Goal: Information Seeking & Learning: Learn about a topic

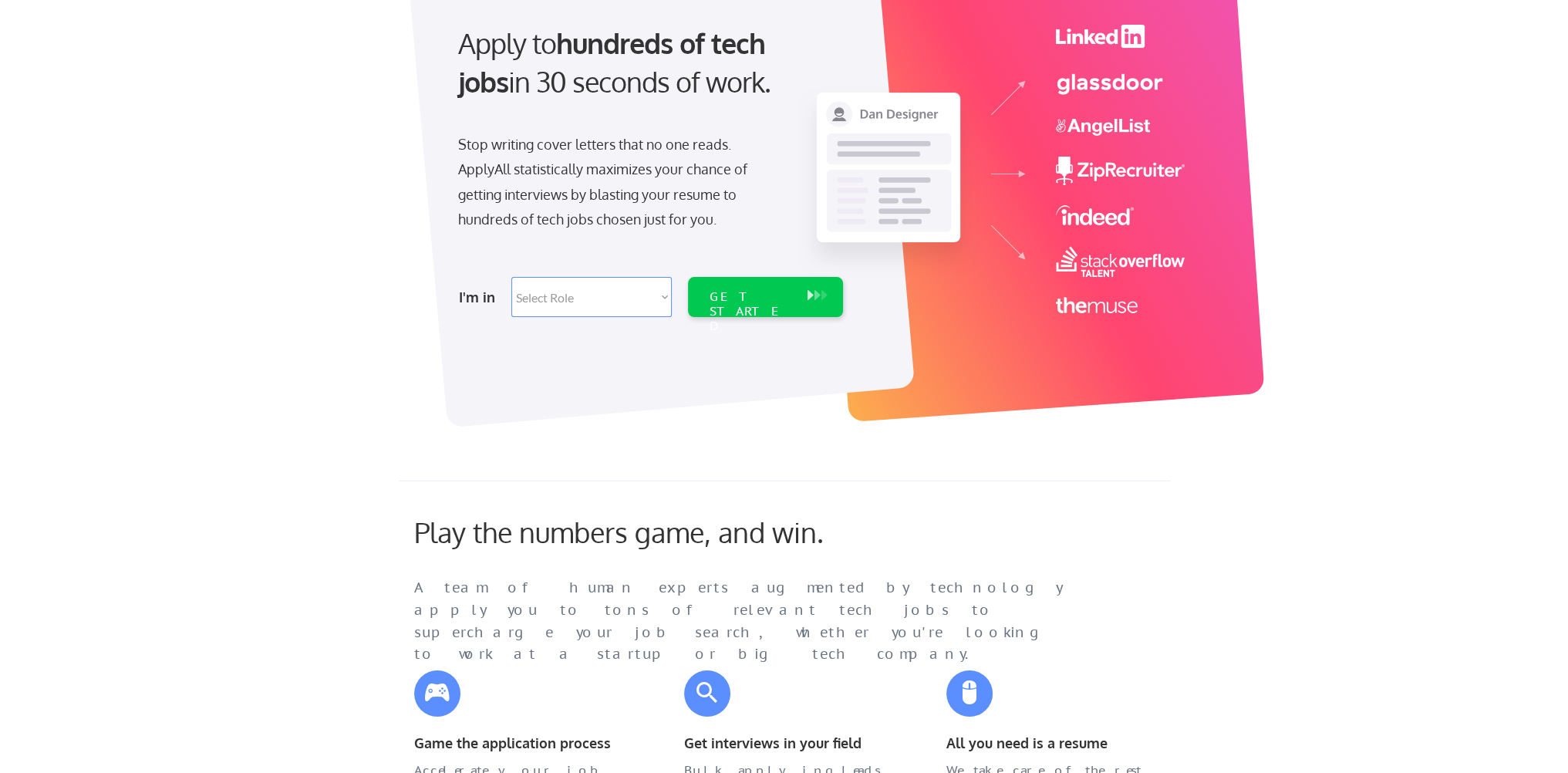
scroll to position [154, 0]
click at [658, 295] on select "Select Role Software Engineering Product Management Customer Success Sales UI/U…" at bounding box center [592, 296] width 161 height 40
select select ""sales0""
click at [512, 276] on select "Select Role Software Engineering Product Management Customer Success Sales UI/U…" at bounding box center [592, 296] width 161 height 40
select select ""sales0""
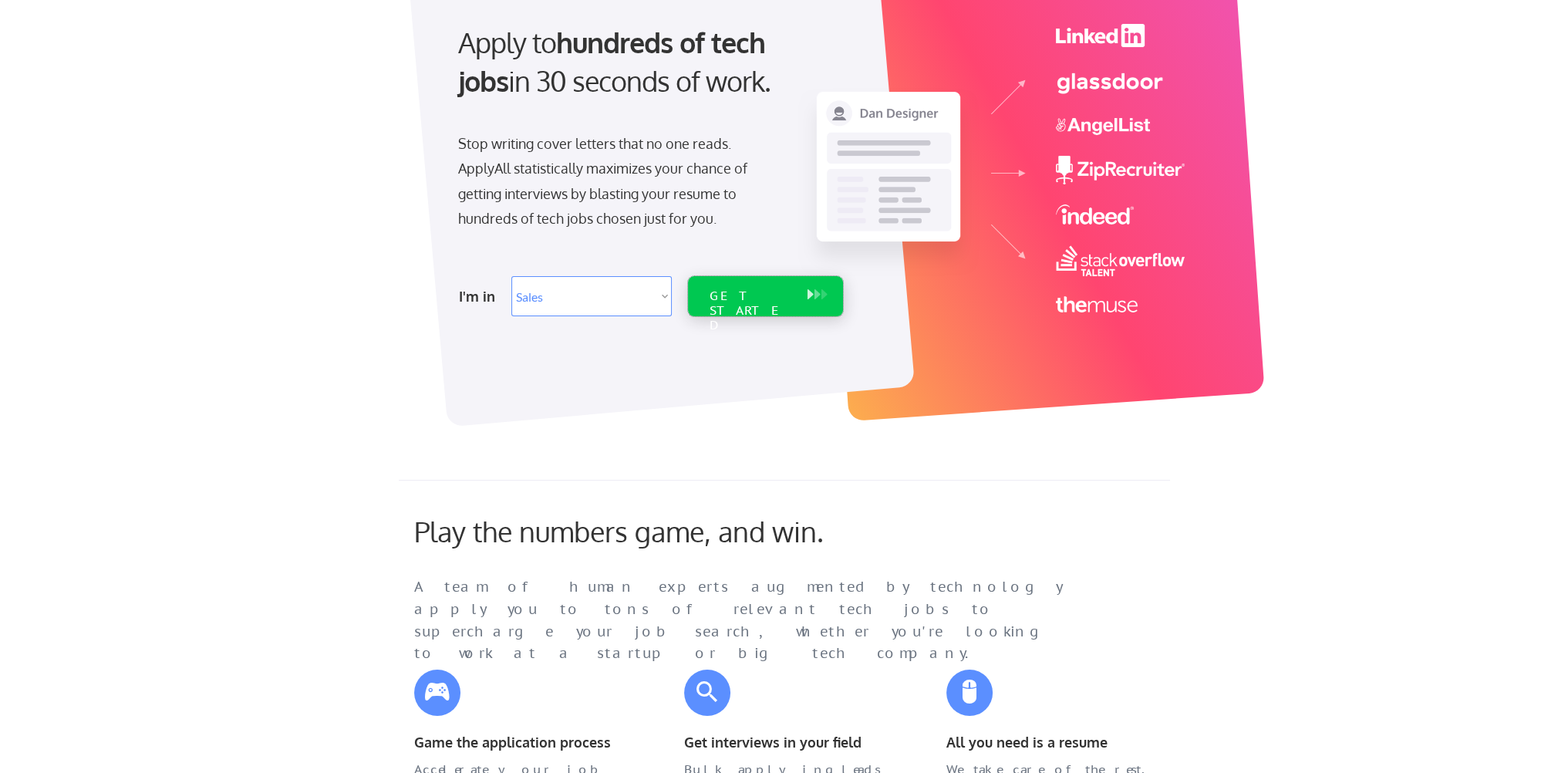
click at [759, 304] on div "GET STARTED" at bounding box center [751, 296] width 98 height 40
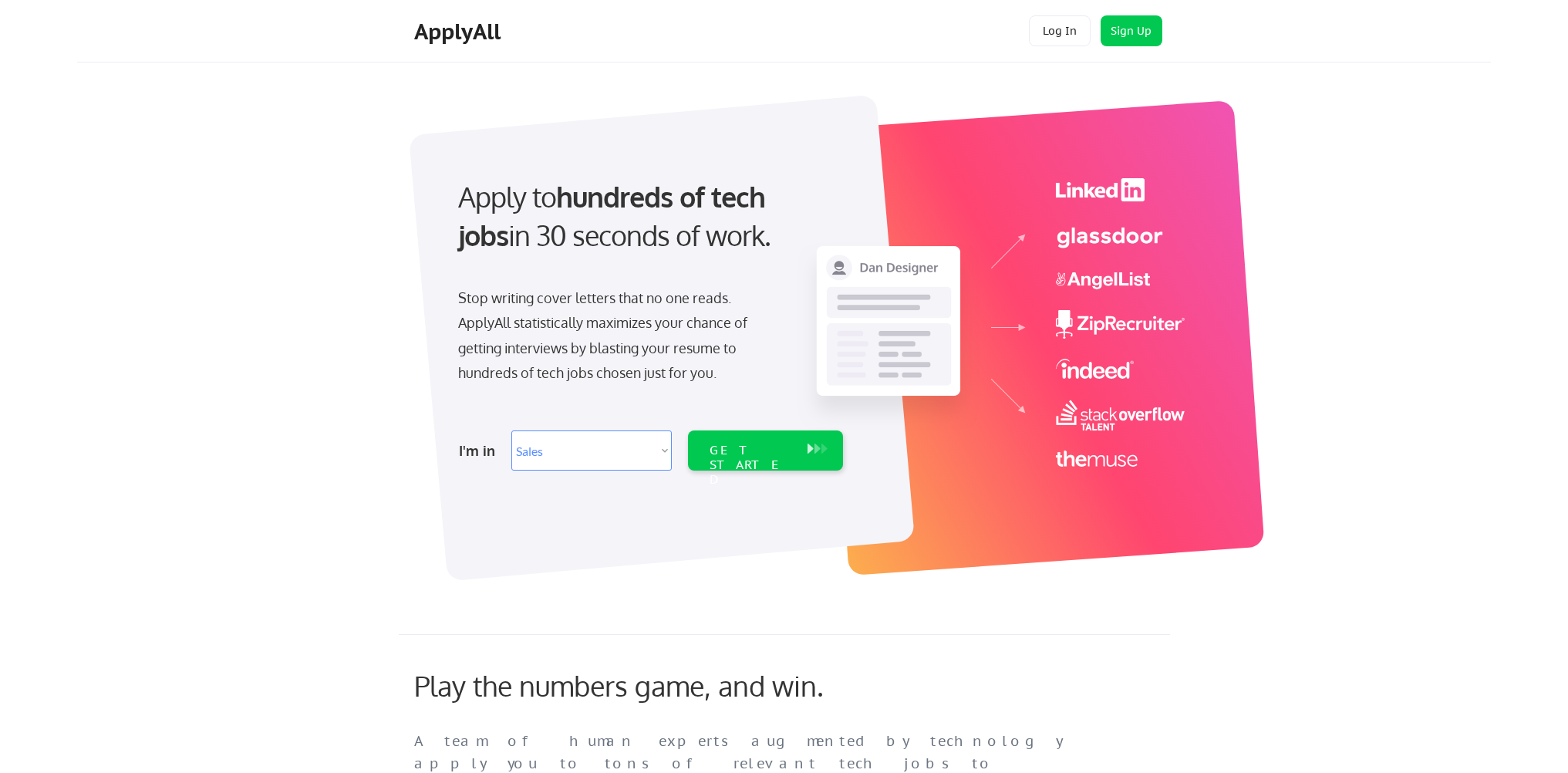
select select ""sales0""
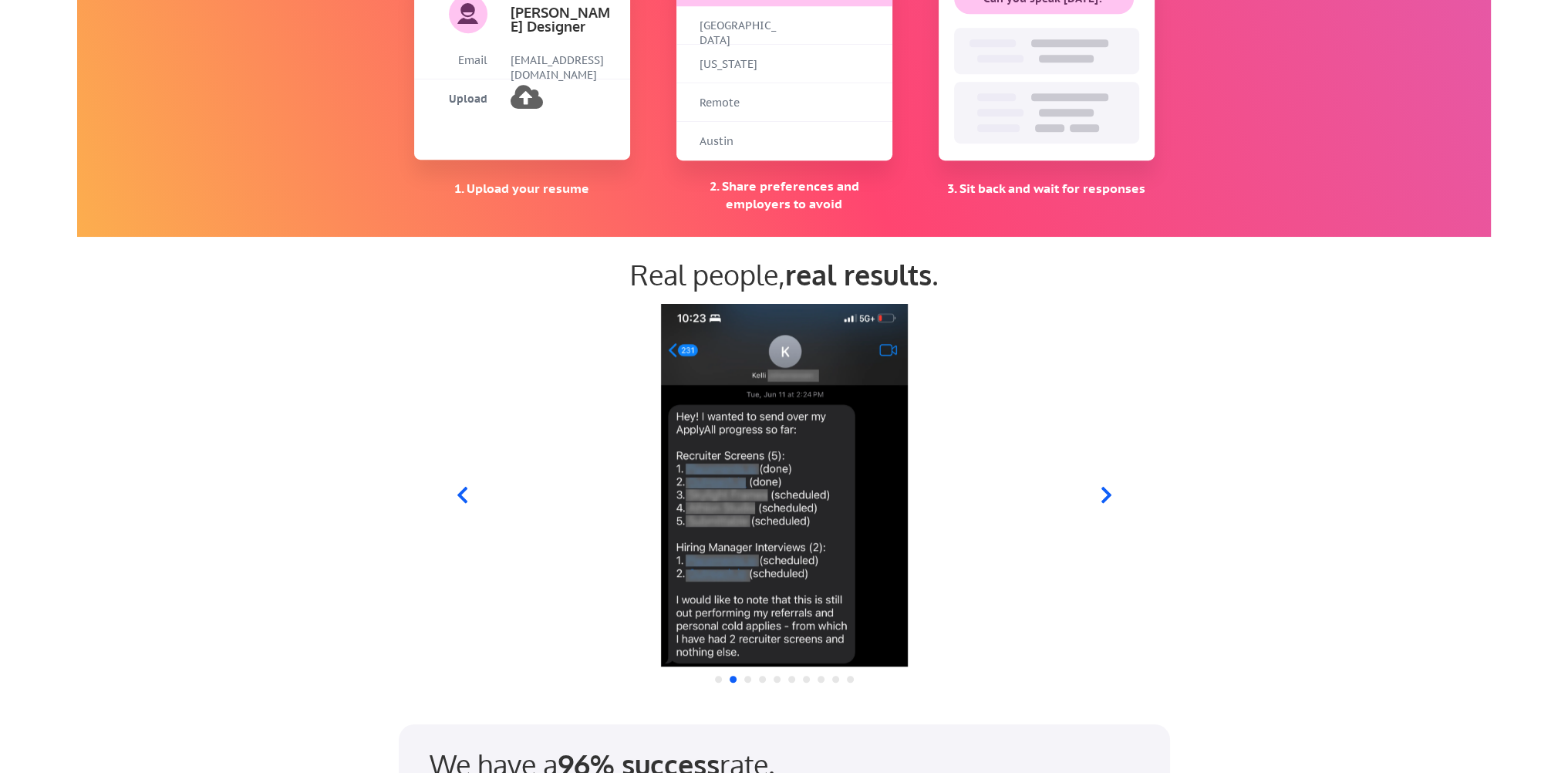
scroll to position [1311, 0]
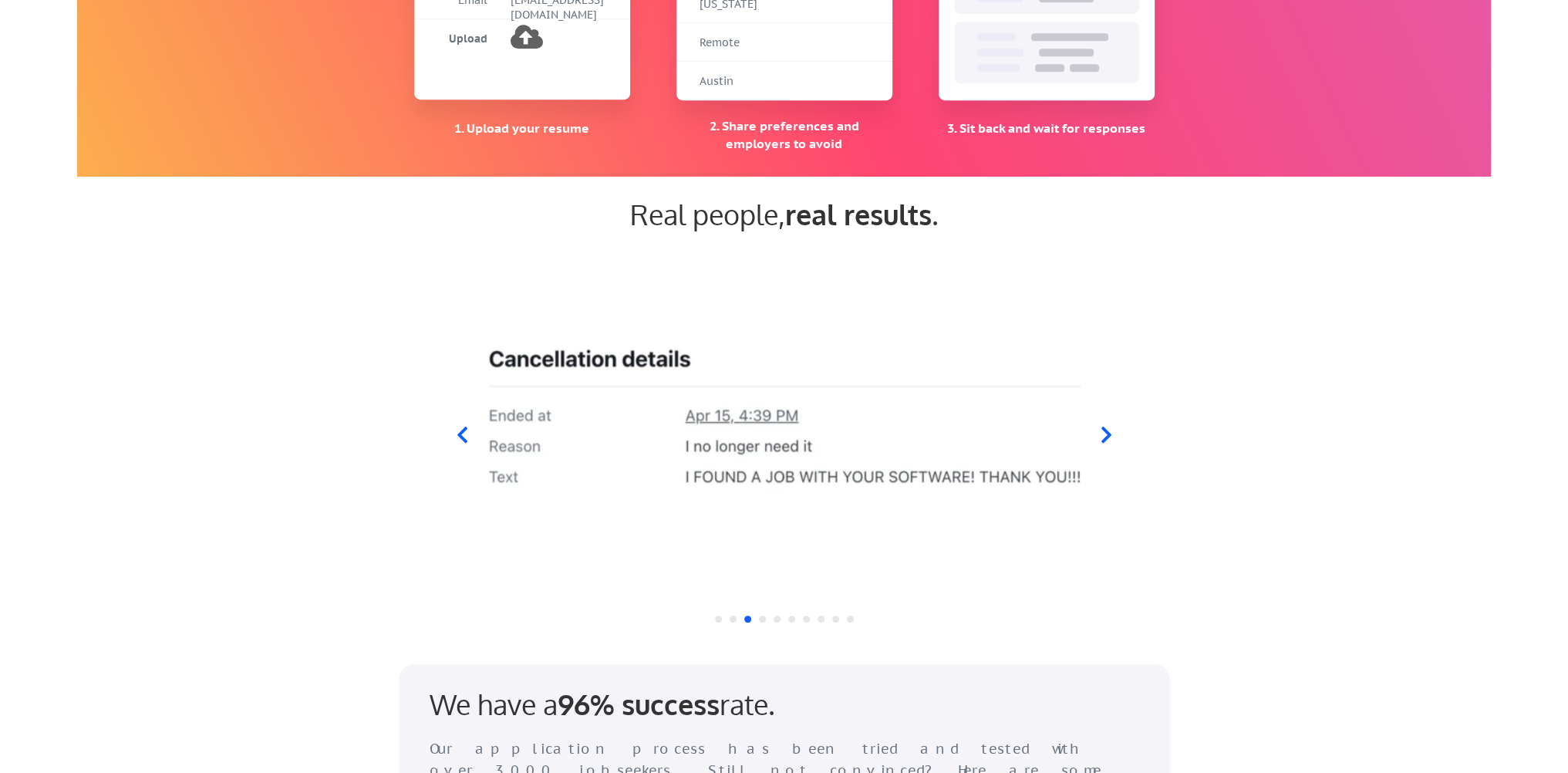
click at [458, 438] on icon at bounding box center [462, 435] width 19 height 19
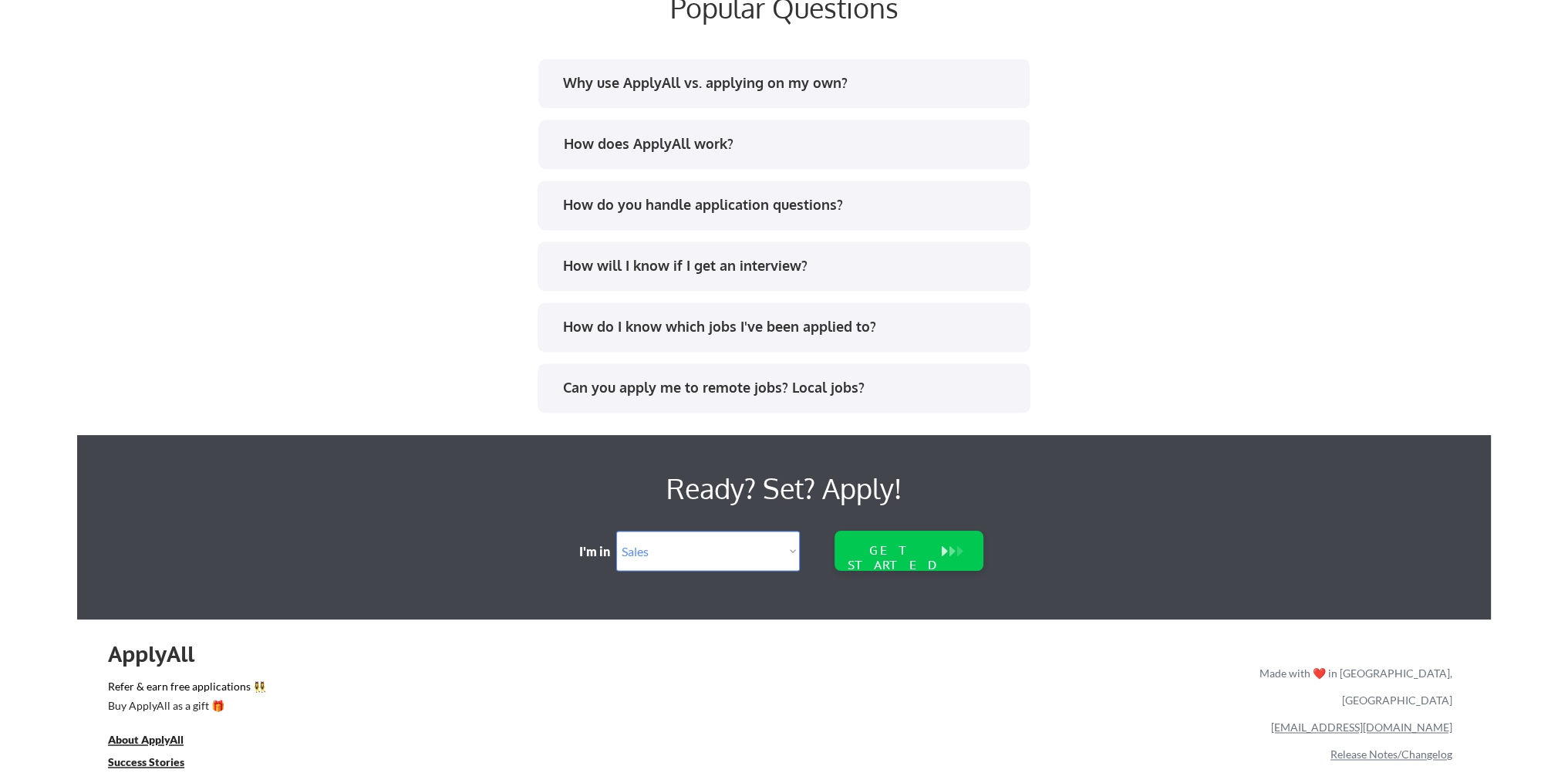
scroll to position [3007, 0]
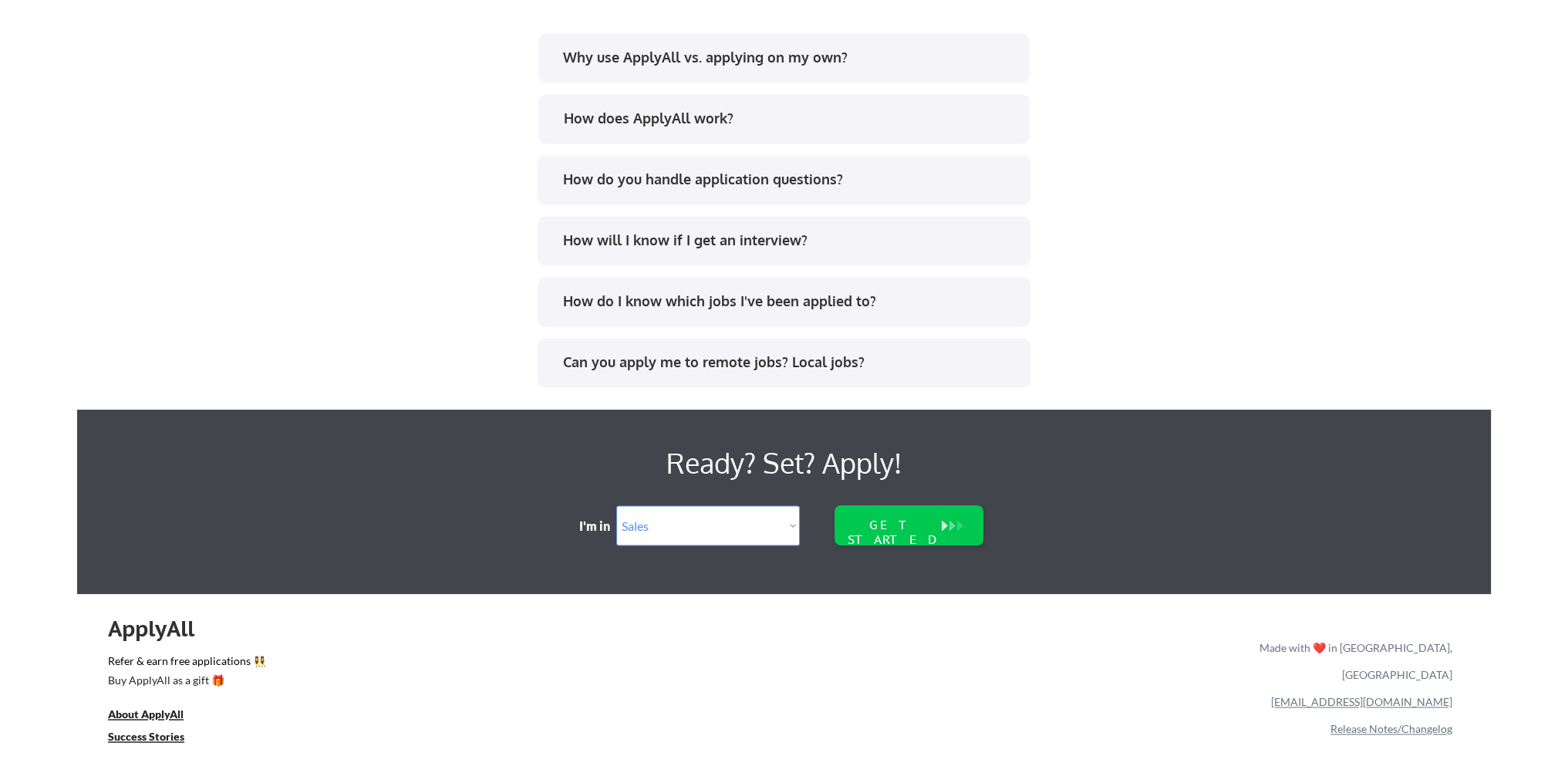
click at [649, 44] on div "Why use ApplyAll vs. applying on my own?" at bounding box center [784, 57] width 491 height 49
click at [642, 71] on div "Why use ApplyAll vs. applying on my own?" at bounding box center [782, 60] width 465 height 25
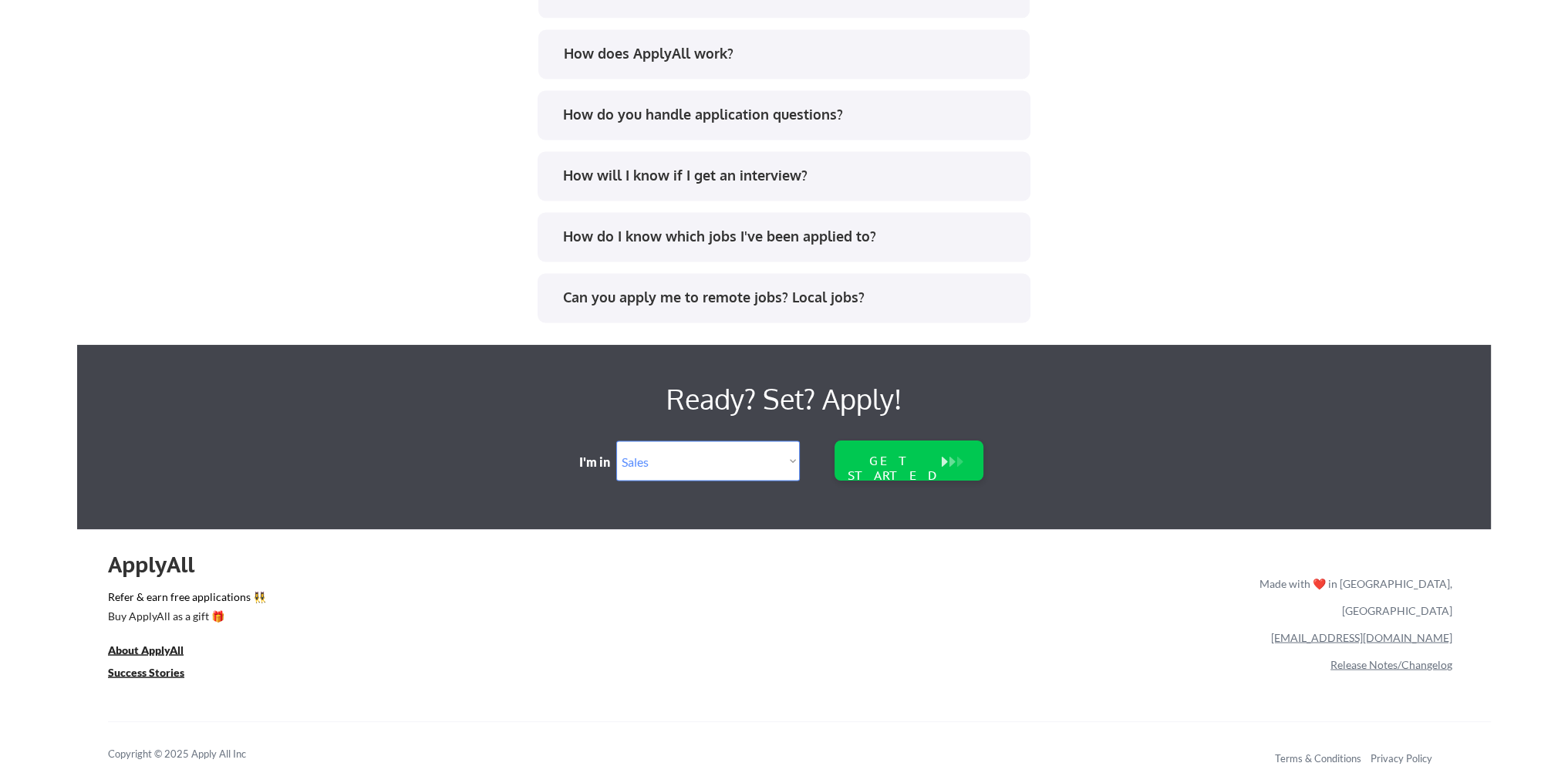
scroll to position [3558, 0]
